Goal: Use online tool/utility: Utilize a website feature to perform a specific function

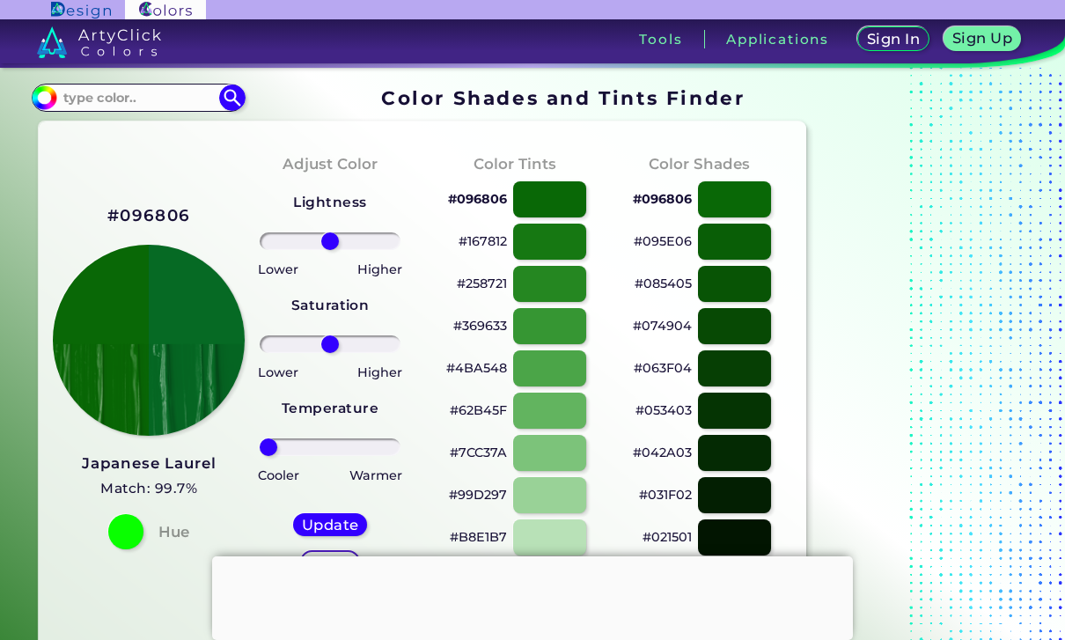
drag, startPoint x: 329, startPoint y: 451, endPoint x: 236, endPoint y: 465, distance: 94.2
type input "-100"
click at [334, 529] on h5 "Update" at bounding box center [329, 524] width 59 height 15
type input "#066a24"
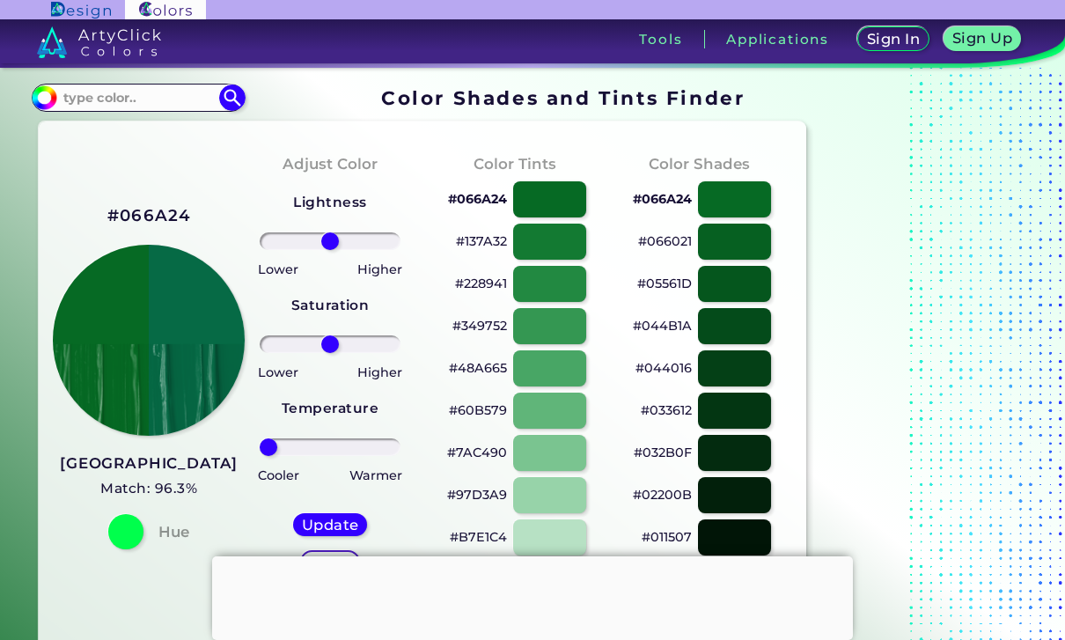
drag, startPoint x: 332, startPoint y: 455, endPoint x: 255, endPoint y: 438, distance: 78.4
type input "-100"
click at [260, 450] on input "range" at bounding box center [330, 447] width 141 height 18
click at [341, 531] on h5 "Update" at bounding box center [330, 524] width 55 height 14
type input "#066a45"
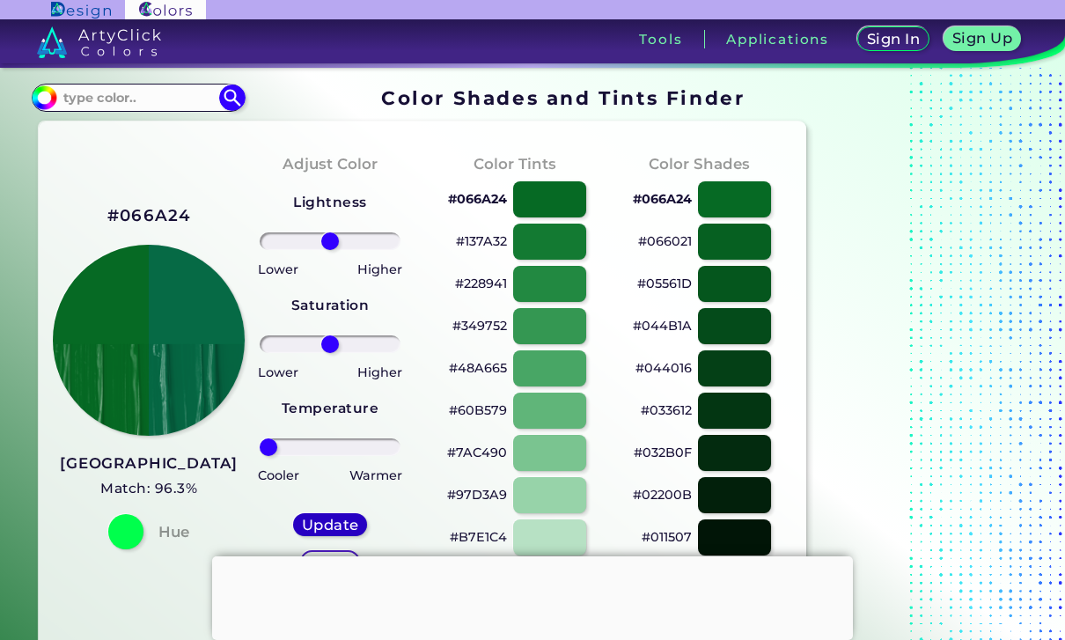
type input "0"
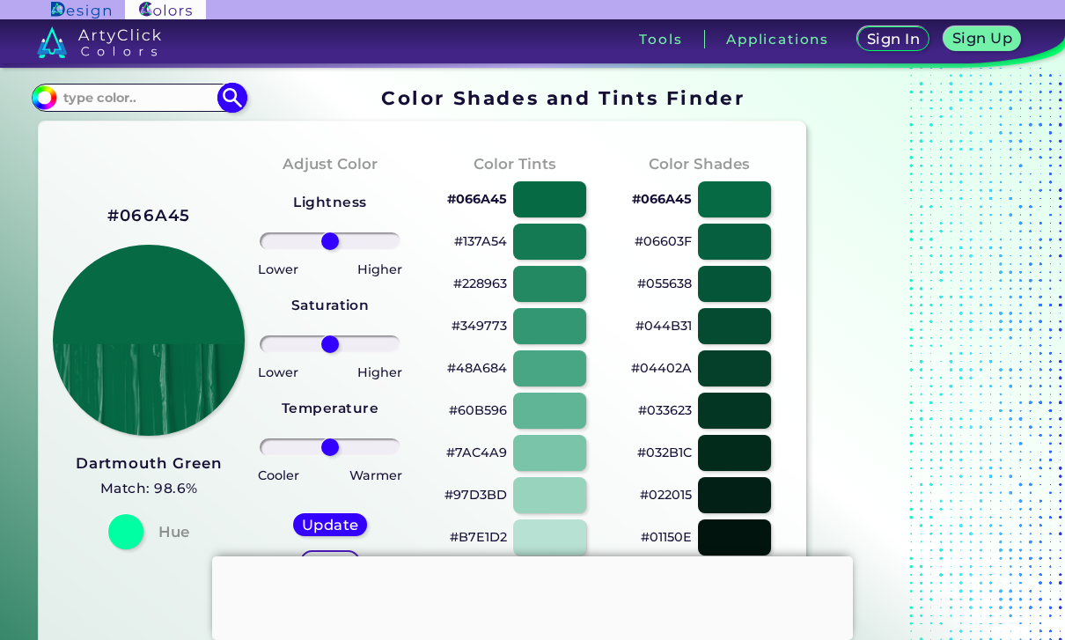
click at [169, 109] on input at bounding box center [138, 97] width 164 height 24
type input "M"
type input "Dartmo"
click at [102, 138] on p "Dartmouth Green ◉" at bounding box center [127, 129] width 135 height 33
type input "#00693e"
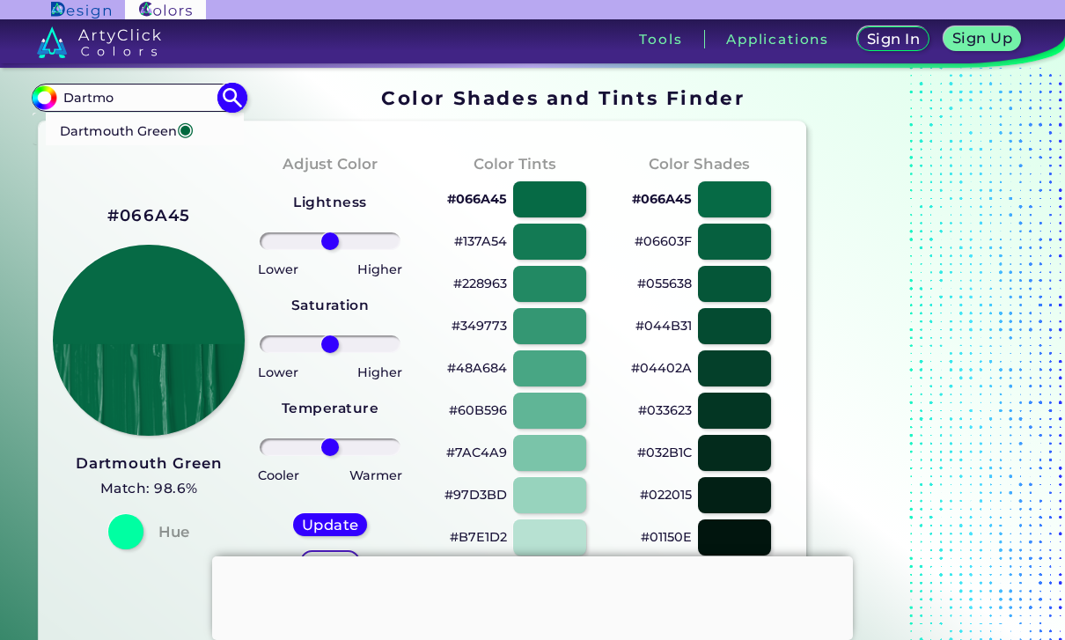
type input "#00693E"
